Goal: Navigation & Orientation: Find specific page/section

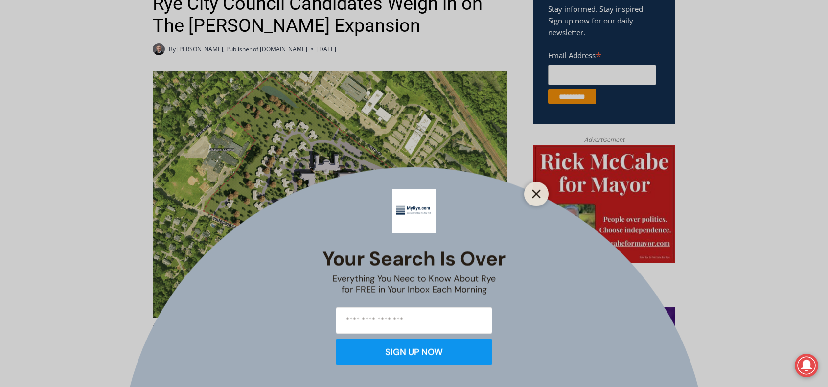
click at [535, 195] on line "Close" at bounding box center [536, 193] width 7 height 7
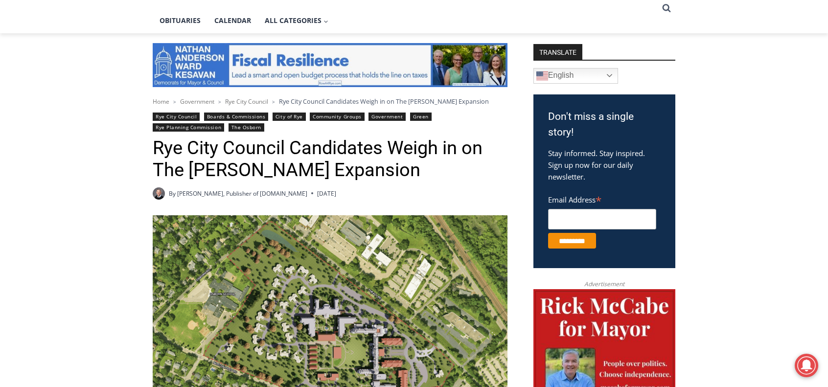
scroll to position [226, 0]
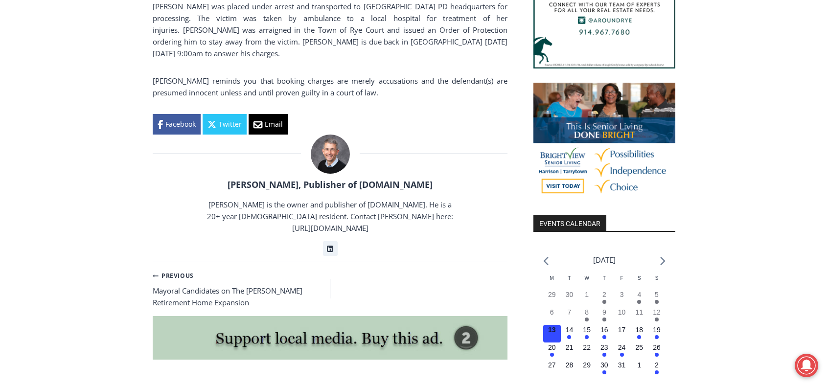
scroll to position [813, 0]
